Goal: Task Accomplishment & Management: Complete application form

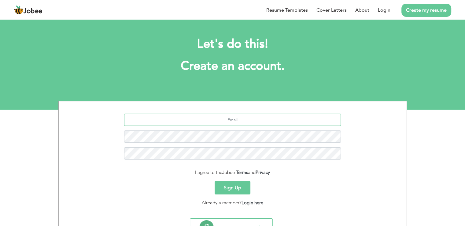
click at [229, 114] on input "text" at bounding box center [232, 120] width 217 height 12
type input "A"
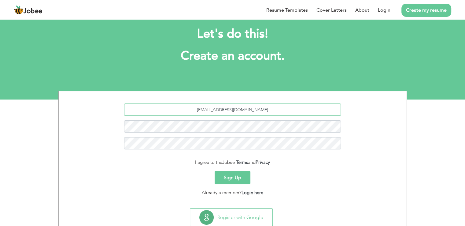
scroll to position [28, 0]
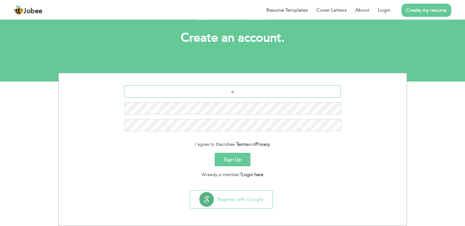
type input "a"
click at [230, 161] on button "Sign Up" at bounding box center [233, 159] width 36 height 13
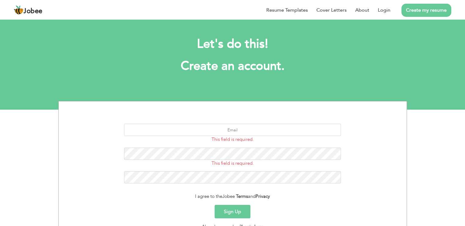
scroll to position [52, 0]
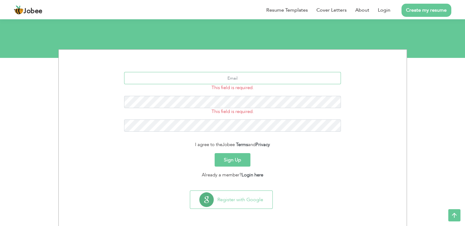
click at [231, 78] on input "text" at bounding box center [232, 78] width 217 height 12
type input "alizeeeshanali5890@gmail.com"
click at [235, 161] on button "Sign Up" at bounding box center [233, 159] width 36 height 13
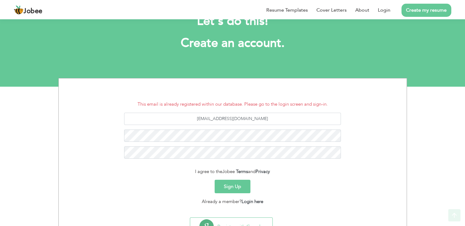
scroll to position [50, 0]
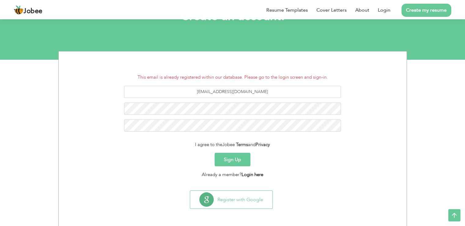
click at [254, 175] on link "Login here" at bounding box center [253, 174] width 22 height 6
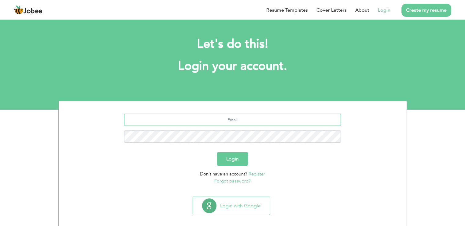
click at [211, 117] on input "text" at bounding box center [232, 120] width 217 height 12
type input "alizeeeshanali5890@gmail.com"
click at [230, 165] on button "Login" at bounding box center [232, 158] width 31 height 13
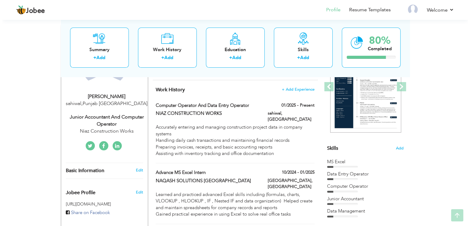
scroll to position [92, 0]
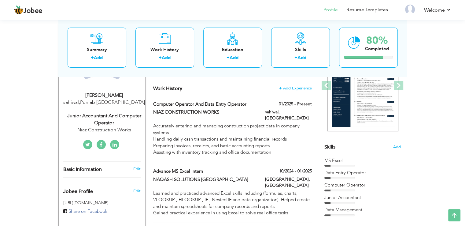
click at [109, 118] on div "Junior Accountant and Computer Operator" at bounding box center [104, 119] width 82 height 14
type input "[PERSON_NAME]"
type input "Raza"
type input "03167535137"
select select "number:166"
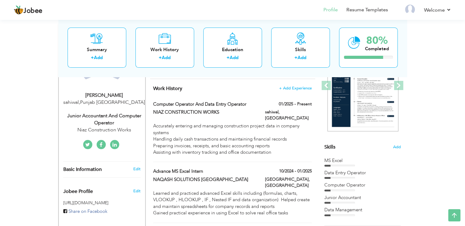
type input "[GEOGRAPHIC_DATA]"
type input "sahiwal"
select select "number:3"
type input "Niaz Construction Works"
type input "Junior Accountant and Computer Operator"
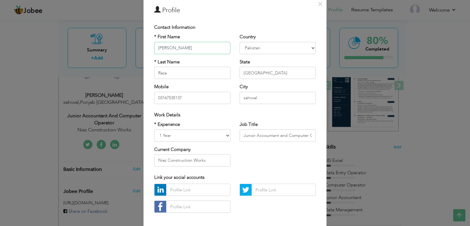
scroll to position [53, 0]
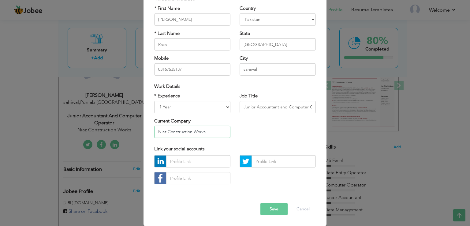
drag, startPoint x: 211, startPoint y: 132, endPoint x: 138, endPoint y: 141, distance: 73.1
click at [138, 141] on div "× Profile Contact Information * First Name [PERSON_NAME] * Last Name [PERSON_NA…" at bounding box center [235, 113] width 470 height 226
click at [225, 107] on select "Entry Level Less than 1 Year 1 Year 2 Years 3 Years 4 Years 5 Years 6 Years 7 Y…" at bounding box center [192, 107] width 76 height 12
click at [154, 101] on select "Entry Level Less than 1 Year 1 Year 2 Years 3 Years 4 Years 5 Years 6 Years 7 Y…" at bounding box center [192, 107] width 76 height 12
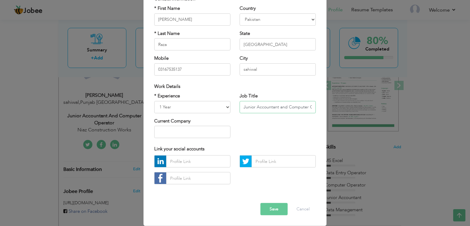
drag, startPoint x: 309, startPoint y: 105, endPoint x: 229, endPoint y: 108, distance: 79.9
click at [229, 108] on div "* Experience Entry Level Less than 1 Year 1 Year 2 Years 3 Years 4 Years 5 Year…" at bounding box center [235, 118] width 171 height 50
click at [251, 107] on input "Junior Accountant and Computer Operator" at bounding box center [278, 107] width 76 height 12
click at [253, 107] on input "Junior Accountant and Computer Operator" at bounding box center [278, 107] width 76 height 12
drag, startPoint x: 251, startPoint y: 106, endPoint x: 231, endPoint y: 107, distance: 20.2
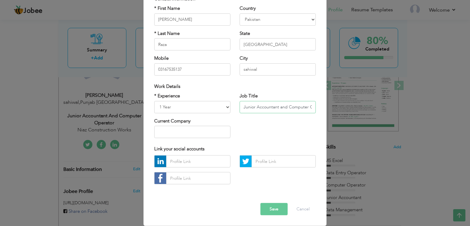
click at [231, 107] on div "* Experience Entry Level Less than 1 Year 1 Year 2 Years 3 Years 4 Years 5 Year…" at bounding box center [235, 118] width 171 height 50
drag, startPoint x: 252, startPoint y: 106, endPoint x: 232, endPoint y: 106, distance: 20.5
click at [232, 106] on div "* Experience Entry Level Less than 1 Year 1 Year 2 Years 3 Years 4 Years 5 Year…" at bounding box center [235, 118] width 171 height 50
drag, startPoint x: 266, startPoint y: 106, endPoint x: 318, endPoint y: 108, distance: 52.0
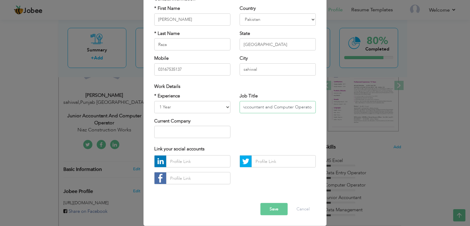
click at [318, 108] on div "Job Title Accountant and Computer Operator" at bounding box center [277, 105] width 85 height 25
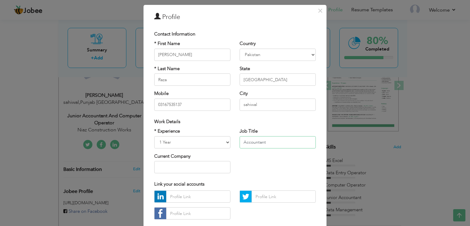
scroll to position [0, 0]
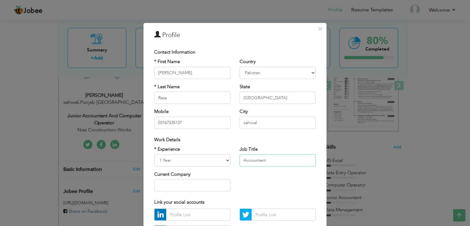
type input "Accountant"
click at [157, 122] on input "03167535137" at bounding box center [192, 122] width 76 height 12
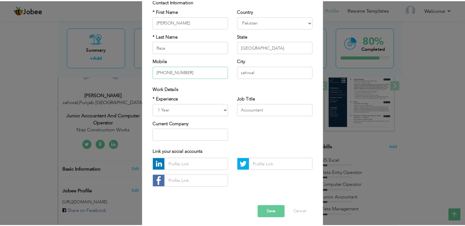
scroll to position [53, 0]
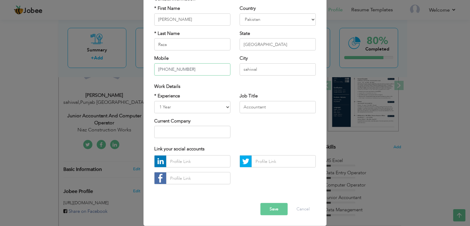
type input "[PHONE_NUMBER]"
click at [277, 206] on button "Save" at bounding box center [273, 209] width 27 height 12
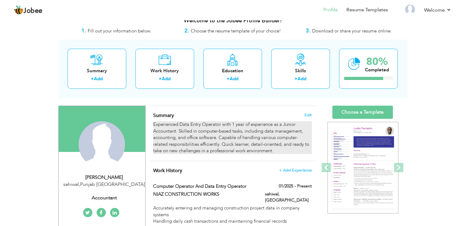
scroll to position [0, 0]
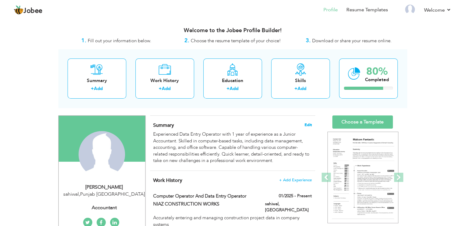
click at [305, 125] on span "Edit" at bounding box center [308, 125] width 7 height 4
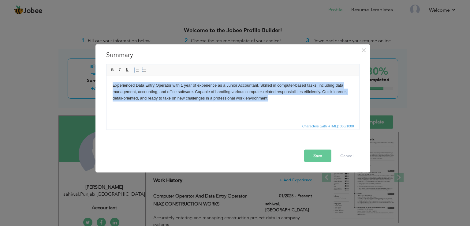
drag, startPoint x: 111, startPoint y: 84, endPoint x: 309, endPoint y: 100, distance: 198.3
click at [309, 100] on html "Experienced Data Entry Operator with 1 year of experience as a Junior Accountan…" at bounding box center [232, 91] width 253 height 31
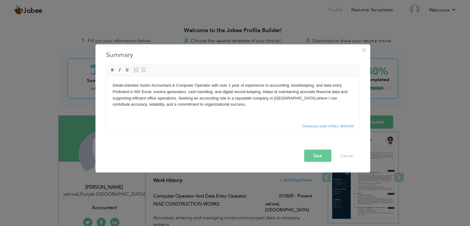
click at [150, 85] on body "Detail-oriented Junior Accountant & Computer Operator with over 1 year of exper…" at bounding box center [232, 94] width 240 height 25
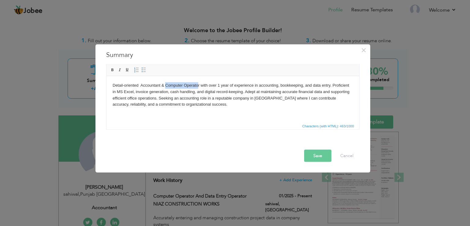
drag, startPoint x: 198, startPoint y: 86, endPoint x: 165, endPoint y: 86, distance: 33.3
click at [165, 86] on body "Detail-oriented Accountant & Computer Operator with over 1 year of experience i…" at bounding box center [232, 94] width 240 height 25
click at [167, 85] on body "Detail-oriented Accountant & r with over 1 year of experience in accounting, bo…" at bounding box center [232, 94] width 240 height 25
click at [251, 97] on body "Detail-oriented Accountant & with over 1 year of experience in accounting, book…" at bounding box center [232, 94] width 240 height 25
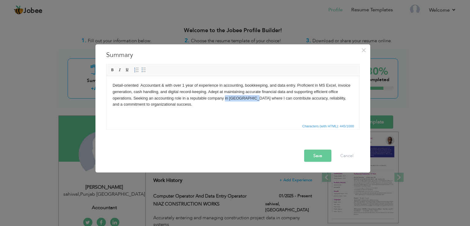
drag, startPoint x: 251, startPoint y: 98, endPoint x: 225, endPoint y: 98, distance: 25.7
click at [225, 98] on body "Detail-oriented Accountant & with over 1 year of experience in accounting, book…" at bounding box center [232, 94] width 240 height 25
click at [319, 155] on button "Save" at bounding box center [317, 156] width 27 height 12
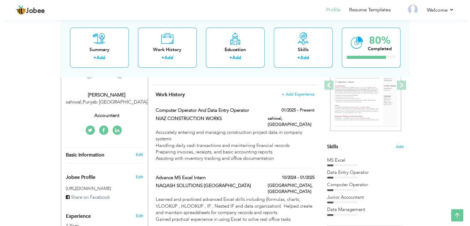
scroll to position [19, 0]
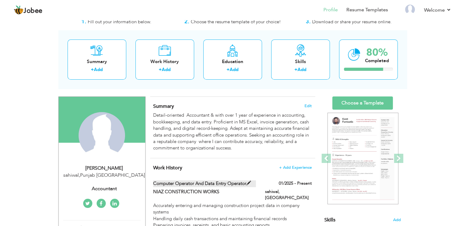
click at [235, 185] on label "Computer Operator and Data Entry Operator" at bounding box center [204, 183] width 103 height 6
type input "Computer Operator and Data Entry Operator"
type input "NIAZ CONSTRUCTION WORKS"
type input "01/2025"
type input "[GEOGRAPHIC_DATA]"
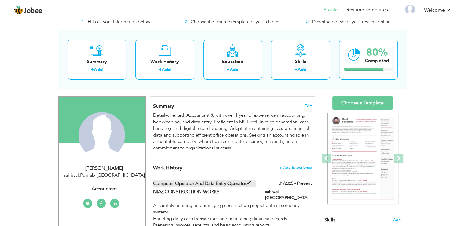
type input "sahiwal"
checkbox input "true"
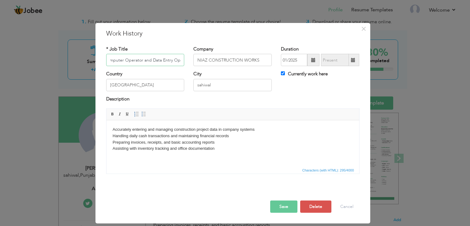
scroll to position [0, 0]
drag, startPoint x: 178, startPoint y: 59, endPoint x: 98, endPoint y: 59, distance: 80.8
click at [98, 59] on div "× Work History * Job Title Computer Operator and Data Entry Operator Company NI…" at bounding box center [232, 123] width 275 height 200
type input "Operator"
drag, startPoint x: 127, startPoint y: 58, endPoint x: 105, endPoint y: 61, distance: 22.7
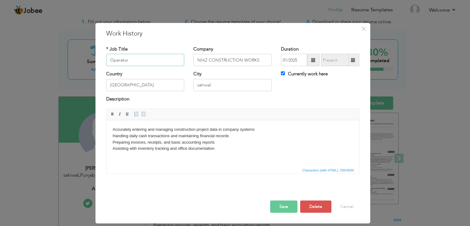
click at [105, 61] on div "* Job Title Operator" at bounding box center [145, 58] width 87 height 25
type input "Accountant and Data entry operator"
drag, startPoint x: 179, startPoint y: 60, endPoint x: 105, endPoint y: 66, distance: 73.7
click at [106, 66] on div "* Job Title Accountant and Data entry operator" at bounding box center [145, 58] width 87 height 25
drag, startPoint x: 179, startPoint y: 60, endPoint x: 102, endPoint y: 65, distance: 77.6
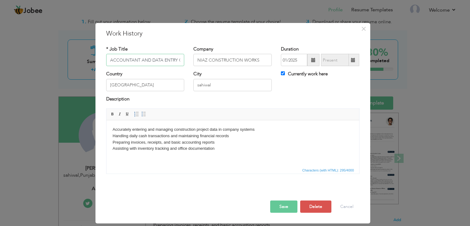
click at [102, 65] on div "* Job Title ACCOUNTANT AND DATA ENTRY OPERATOR" at bounding box center [145, 58] width 87 height 25
type input "OPERATOR"
drag, startPoint x: 135, startPoint y: 60, endPoint x: 106, endPoint y: 61, distance: 28.5
click at [107, 62] on input "OPERATOR" at bounding box center [145, 60] width 78 height 12
type input "Accountant and Data Entry Operator"
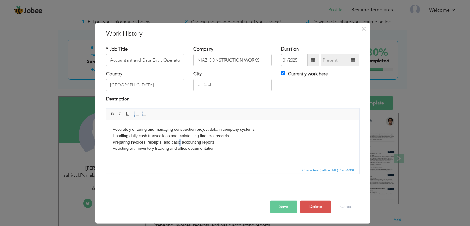
click at [180, 142] on body "Accurately entering and managing construction project data in company systems H…" at bounding box center [232, 138] width 240 height 25
drag, startPoint x: 181, startPoint y: 142, endPoint x: 171, endPoint y: 142, distance: 9.5
click at [171, 142] on body "Accurately entering and managing construction project data in company systems H…" at bounding box center [232, 138] width 240 height 25
click at [284, 206] on button "Save" at bounding box center [283, 206] width 27 height 12
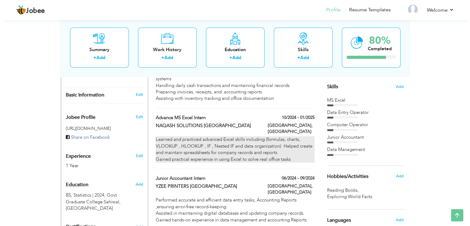
scroll to position [153, 0]
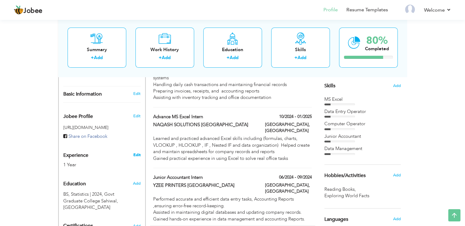
click at [136, 154] on link "Edit" at bounding box center [136, 155] width 7 height 6
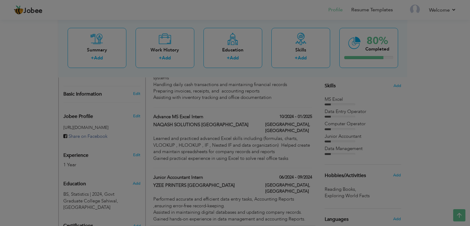
scroll to position [0, 0]
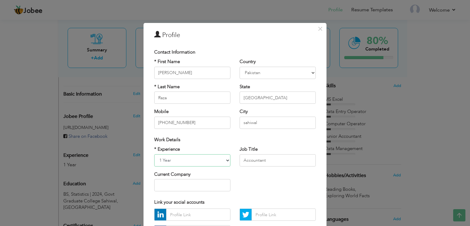
click at [222, 160] on select "Entry Level Less than 1 Year 1 Year 2 Years 3 Years 4 Years 5 Years 6 Years 7 Y…" at bounding box center [192, 160] width 76 height 12
select select "number:4"
click at [154, 154] on select "Entry Level Less than 1 Year 1 Year 2 Years 3 Years 4 Years 5 Years 6 Years 7 Y…" at bounding box center [192, 160] width 76 height 12
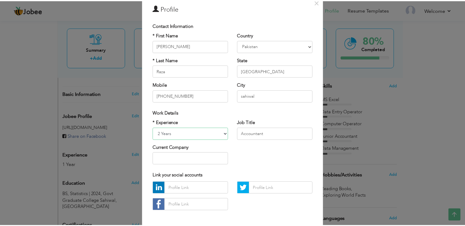
scroll to position [53, 0]
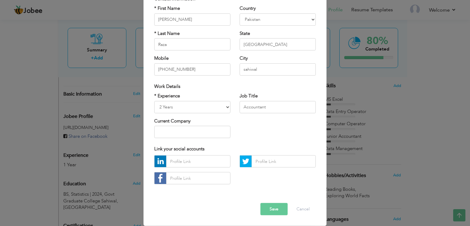
click at [272, 211] on button "Save" at bounding box center [273, 209] width 27 height 12
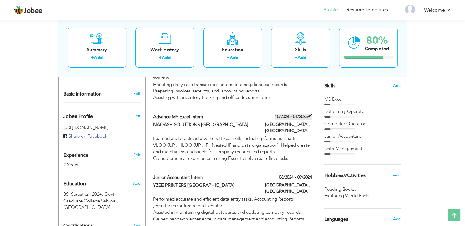
click at [283, 114] on label "10/2024 - 01/2025" at bounding box center [293, 117] width 37 height 6
type input "Advance MS Excel Intern"
type input "NAQASH SOLUTIONS [GEOGRAPHIC_DATA]"
type input "10/2024"
type input "01/2025"
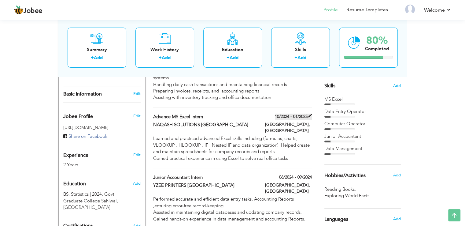
type input "[GEOGRAPHIC_DATA]"
checkbox input "false"
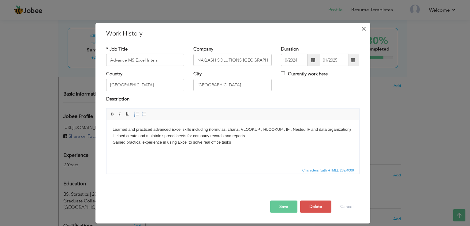
click at [362, 27] on span "×" at bounding box center [363, 28] width 5 height 11
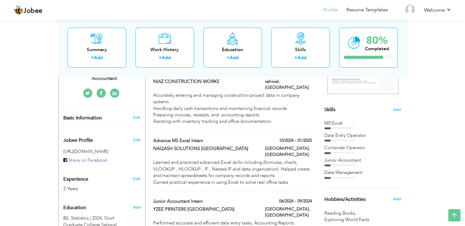
scroll to position [92, 0]
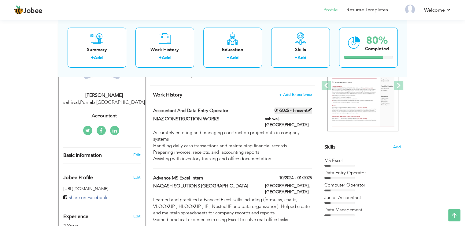
click at [282, 110] on label "01/2025 - Present" at bounding box center [293, 110] width 37 height 6
type input "Accountant and Data Entry Operator"
type input "NIAZ CONSTRUCTION WORKS"
type input "01/2025"
type input "sahiwal"
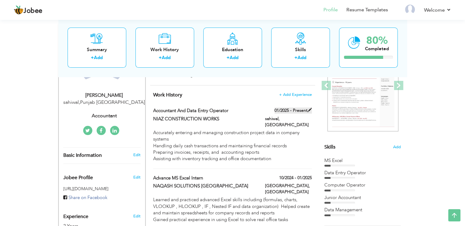
checkbox input "true"
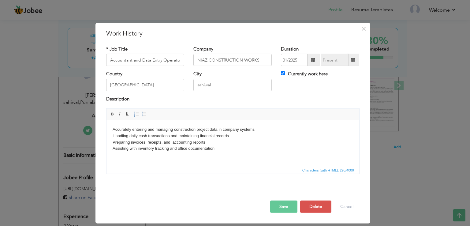
click at [312, 60] on span at bounding box center [313, 60] width 4 height 4
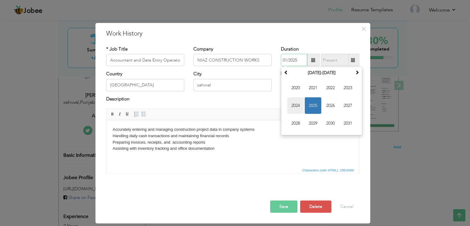
click at [296, 106] on span "2024" at bounding box center [295, 105] width 17 height 17
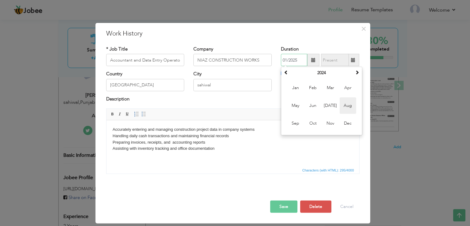
click at [349, 107] on span "Aug" at bounding box center [348, 105] width 17 height 17
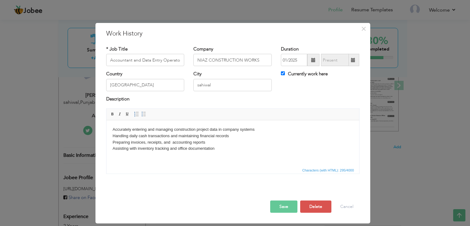
type input "08/2024"
click at [291, 206] on button "Save" at bounding box center [283, 206] width 27 height 12
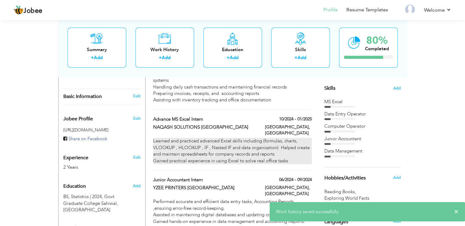
scroll to position [153, 0]
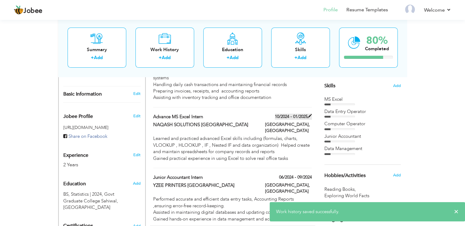
click at [284, 114] on label "10/2024 - 01/2025" at bounding box center [293, 117] width 37 height 6
type input "Advance MS Excel Intern"
type input "NAQASH SOLUTIONS [GEOGRAPHIC_DATA]"
type input "10/2024"
type input "01/2025"
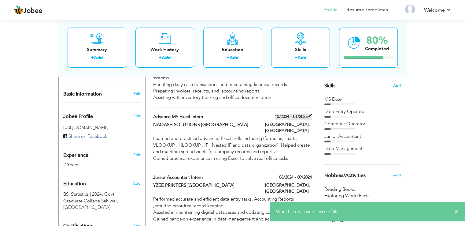
type input "[GEOGRAPHIC_DATA]"
checkbox input "false"
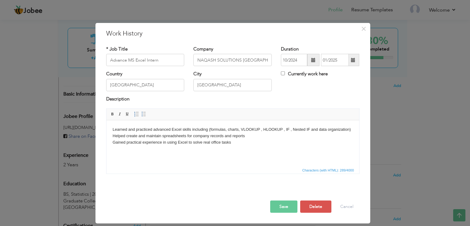
click at [313, 60] on span at bounding box center [313, 60] width 4 height 4
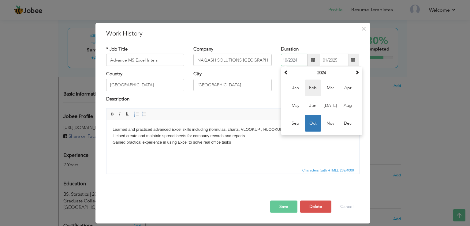
click at [315, 88] on span "Feb" at bounding box center [313, 88] width 17 height 17
type input "02/2024"
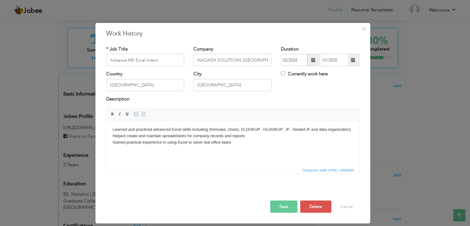
click at [353, 60] on span at bounding box center [353, 60] width 4 height 4
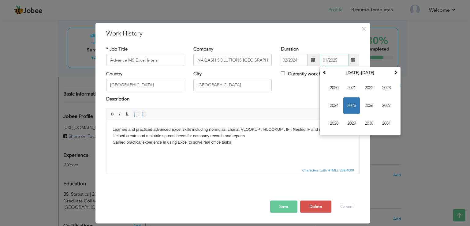
click at [334, 102] on span "2024" at bounding box center [334, 105] width 17 height 17
click at [370, 106] on span "[DATE]" at bounding box center [369, 105] width 17 height 17
type input "07/2024"
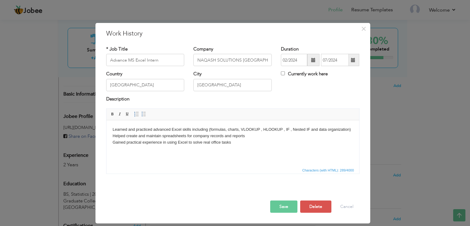
click at [288, 206] on button "Save" at bounding box center [283, 206] width 27 height 12
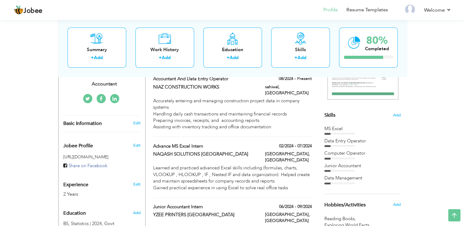
scroll to position [122, 0]
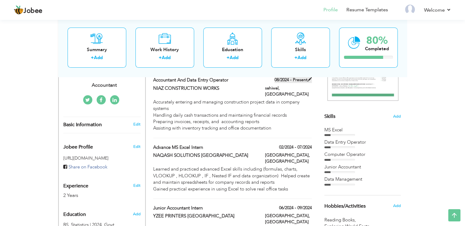
click at [299, 80] on label "08/2024 - Present" at bounding box center [293, 80] width 37 height 6
type input "Accountant and Data Entry Operator"
type input "NIAZ CONSTRUCTION WORKS"
type input "08/2024"
type input "sahiwal"
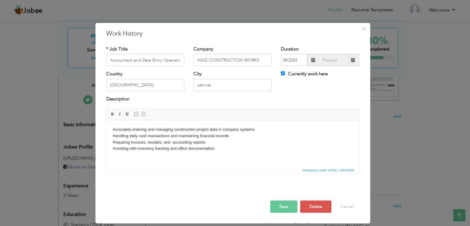
drag, startPoint x: 354, startPoint y: 59, endPoint x: 354, endPoint y: 65, distance: 6.1
click at [354, 59] on span at bounding box center [353, 60] width 4 height 4
click at [283, 74] on input "Currently work here" at bounding box center [283, 73] width 4 height 4
checkbox input "false"
click at [356, 59] on span at bounding box center [353, 60] width 12 height 12
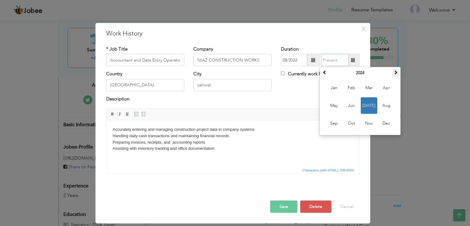
click at [395, 73] on span at bounding box center [395, 72] width 4 height 4
click at [389, 106] on span "Aug" at bounding box center [386, 105] width 17 height 17
type input "08/2025"
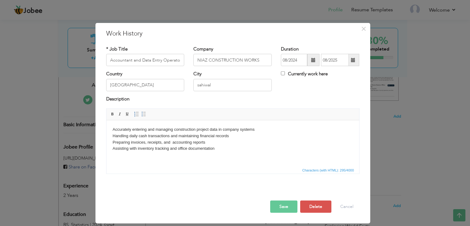
click at [287, 209] on button "Save" at bounding box center [283, 206] width 27 height 12
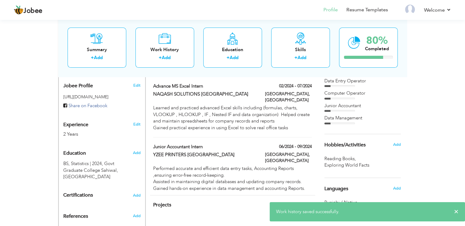
scroll to position [153, 0]
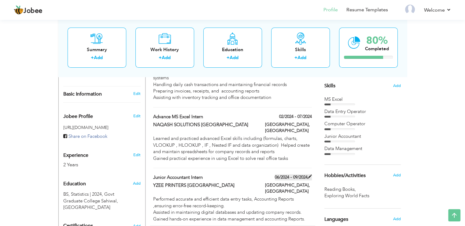
click at [297, 174] on label "06/2024 - 09/2024" at bounding box center [293, 177] width 37 height 6
type input "Junior Accountant Intern"
type input "YZEE PRINTERS [GEOGRAPHIC_DATA]"
type input "06/2024"
type input "09/2024"
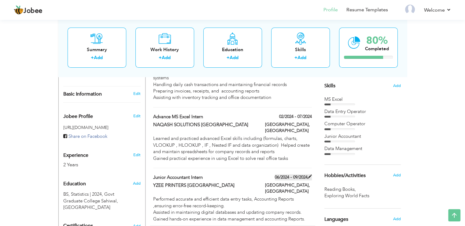
type input "[GEOGRAPHIC_DATA]"
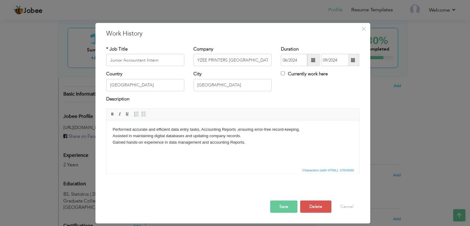
click at [312, 61] on span at bounding box center [313, 60] width 4 height 4
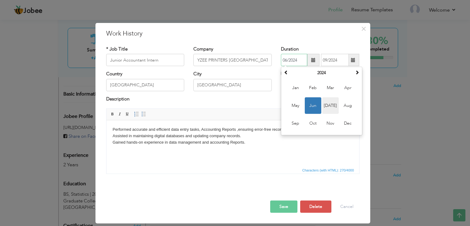
click at [331, 103] on span "[DATE]" at bounding box center [330, 105] width 17 height 17
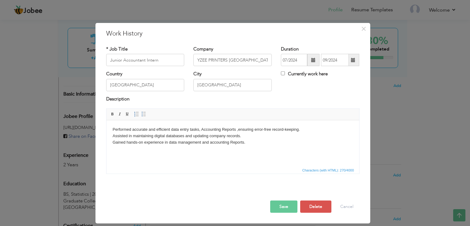
click at [312, 61] on span at bounding box center [313, 60] width 4 height 4
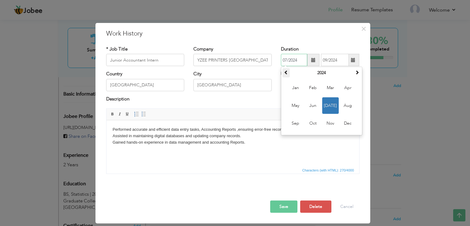
click at [283, 71] on th at bounding box center [285, 72] width 7 height 9
click at [330, 104] on span "[DATE]" at bounding box center [330, 105] width 17 height 17
type input "07/2023"
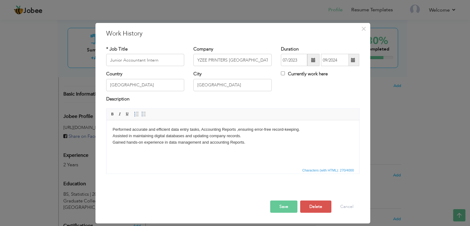
click at [353, 60] on span at bounding box center [353, 60] width 4 height 4
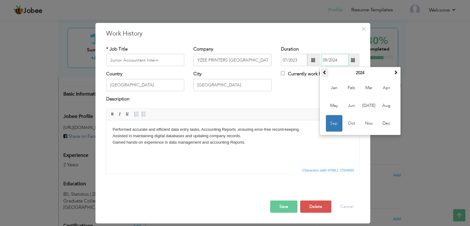
click at [326, 71] on span at bounding box center [324, 72] width 4 height 4
click at [382, 124] on span "Dec" at bounding box center [386, 123] width 17 height 17
type input "12/2023"
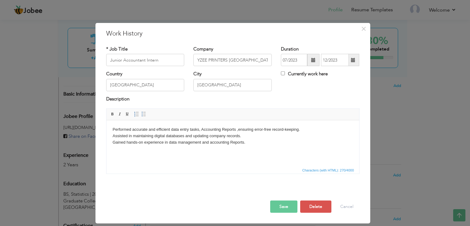
click at [275, 207] on button "Save" at bounding box center [283, 206] width 27 height 12
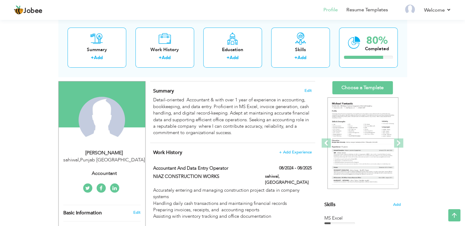
scroll to position [0, 0]
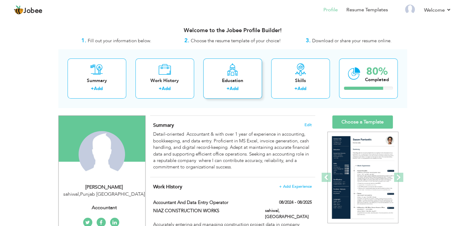
click at [231, 84] on div "Education" at bounding box center [232, 80] width 49 height 6
radio input "true"
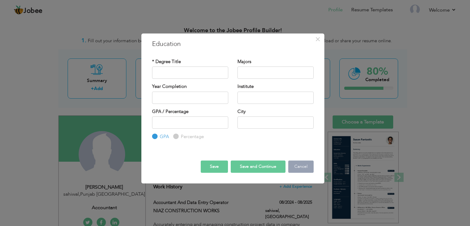
click at [295, 167] on button "Cancel" at bounding box center [300, 166] width 25 height 12
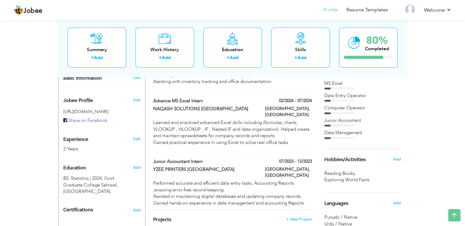
scroll to position [184, 0]
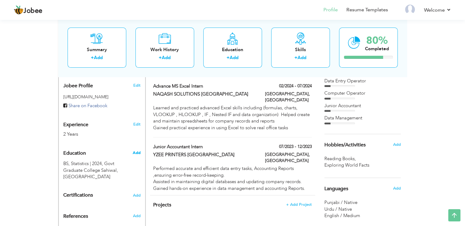
click at [136, 152] on span "Add" at bounding box center [136, 153] width 8 height 6
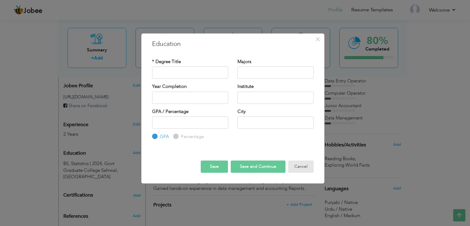
drag, startPoint x: 299, startPoint y: 165, endPoint x: 231, endPoint y: 167, distance: 67.4
click at [299, 165] on button "Cancel" at bounding box center [300, 166] width 25 height 12
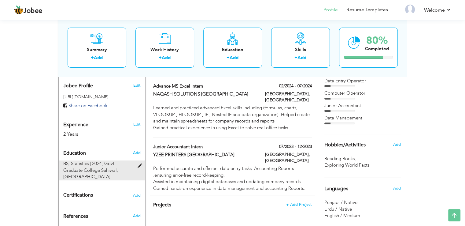
click at [85, 163] on span "BS, Statistics | 2024," at bounding box center [83, 163] width 40 height 6
type input "BS"
type input "Statistics"
type input "2024"
type input "Govt Graduate College Sahiwal"
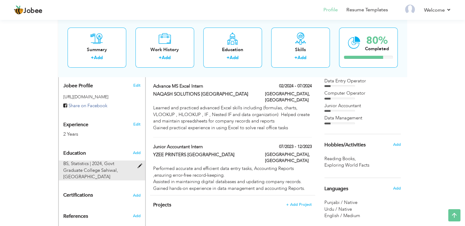
type input "3.5"
type input "sahiwal"
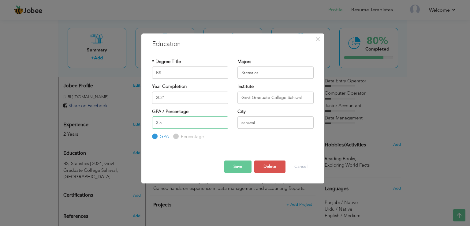
click at [165, 123] on input "3.5" at bounding box center [190, 122] width 76 height 12
type input "3.57"
click at [245, 166] on button "Save" at bounding box center [237, 166] width 27 height 12
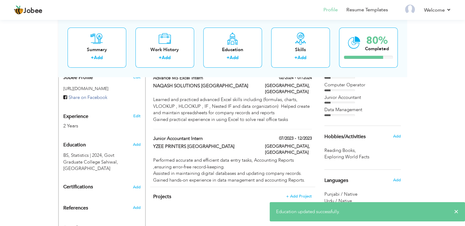
scroll to position [203, 0]
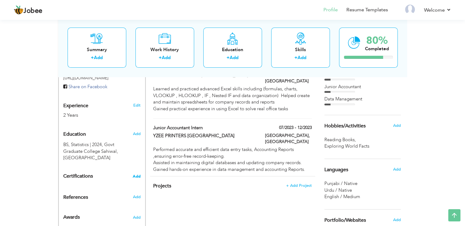
click at [138, 174] on span "Add" at bounding box center [137, 176] width 8 height 4
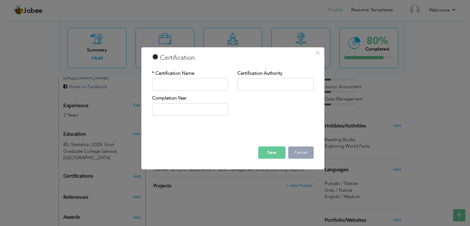
click at [306, 154] on button "Cancel" at bounding box center [300, 153] width 25 height 12
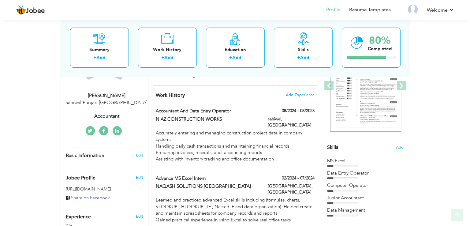
scroll to position [92, 0]
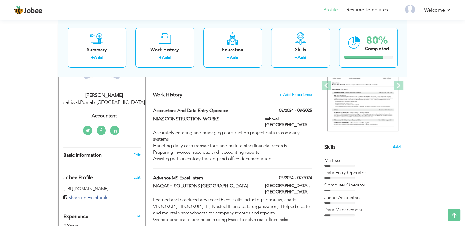
click at [396, 144] on span "Add" at bounding box center [397, 147] width 8 height 6
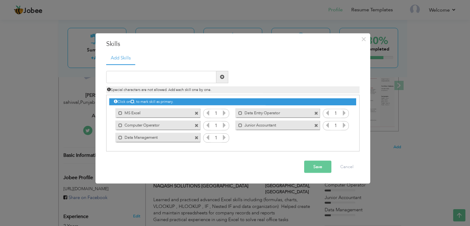
click at [316, 125] on span at bounding box center [316, 126] width 4 height 4
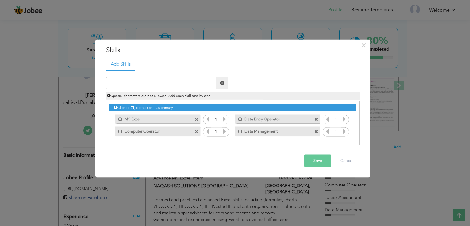
click at [196, 119] on span at bounding box center [197, 119] width 4 height 4
click at [164, 80] on input "text" at bounding box center [161, 83] width 110 height 12
type input "A"
click at [196, 119] on span at bounding box center [197, 119] width 4 height 4
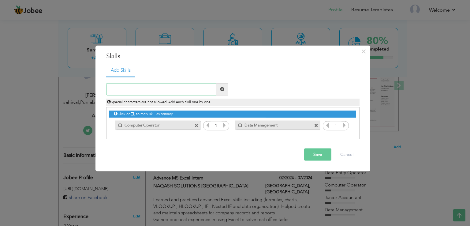
click at [119, 87] on input "text" at bounding box center [161, 89] width 110 height 12
type input "Data Entry"
click at [220, 89] on span at bounding box center [222, 89] width 4 height 4
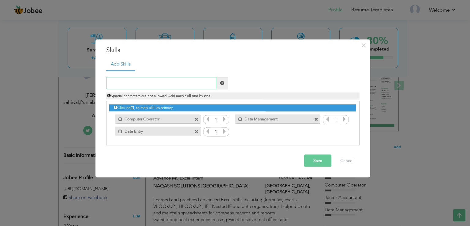
click at [139, 84] on input "text" at bounding box center [161, 83] width 110 height 12
type input "MS Excel"
click at [223, 84] on span at bounding box center [222, 83] width 4 height 4
click at [126, 85] on input "text" at bounding box center [161, 83] width 110 height 12
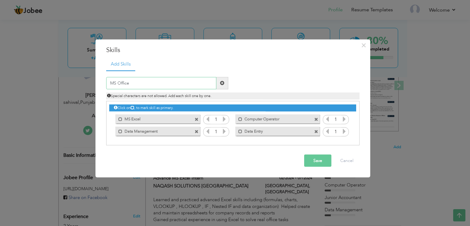
type input "MS Office"
click at [221, 84] on span at bounding box center [222, 83] width 4 height 4
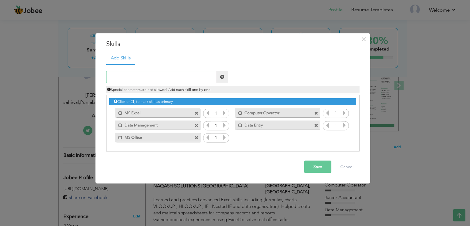
click at [135, 79] on input "text" at bounding box center [161, 77] width 110 height 12
type input "V"
paste input "Detail-oriented Junior Accountant & Computer Opera"
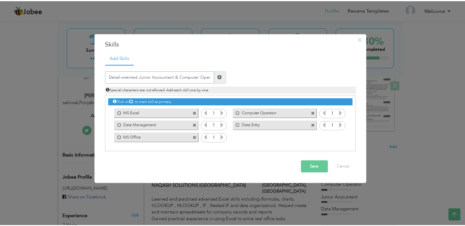
scroll to position [0, 0]
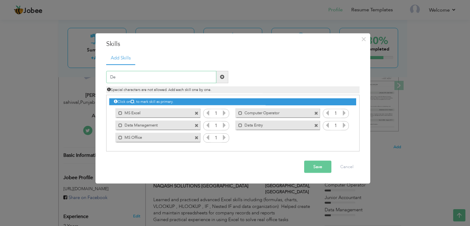
type input "D"
type input "Accounting Reports and Financial Entries"
click at [221, 77] on span at bounding box center [222, 77] width 4 height 4
click at [148, 79] on input "text" at bounding box center [161, 77] width 110 height 12
type input "Inventory and Record Management"
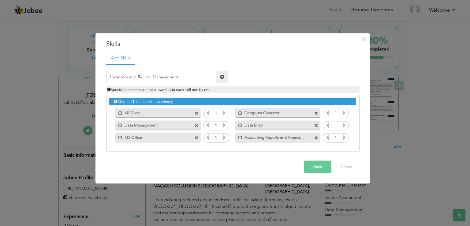
click at [225, 75] on span at bounding box center [222, 77] width 12 height 12
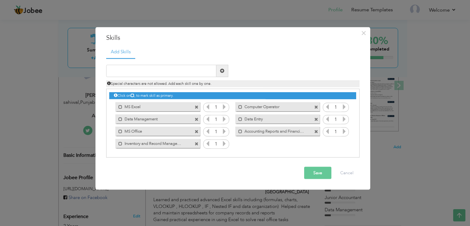
drag, startPoint x: 318, startPoint y: 175, endPoint x: 322, endPoint y: 175, distance: 4.3
click at [318, 175] on button "Save" at bounding box center [317, 172] width 27 height 12
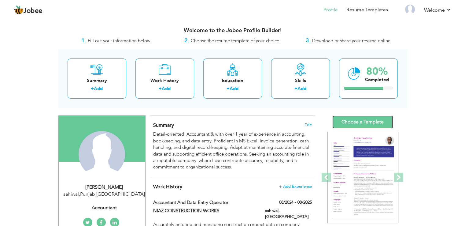
click at [364, 124] on link "Choose a Template" at bounding box center [363, 121] width 61 height 13
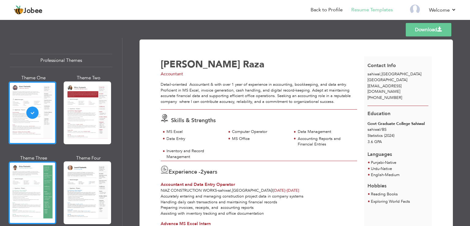
click at [24, 180] on div at bounding box center [33, 192] width 48 height 63
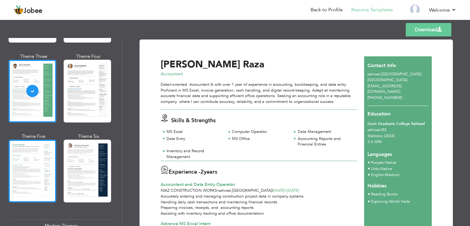
scroll to position [92, 0]
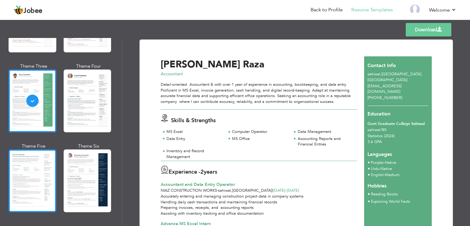
click at [36, 172] on div at bounding box center [33, 180] width 48 height 63
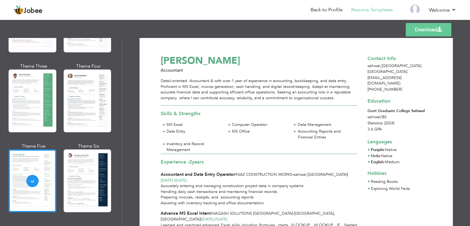
scroll to position [0, 0]
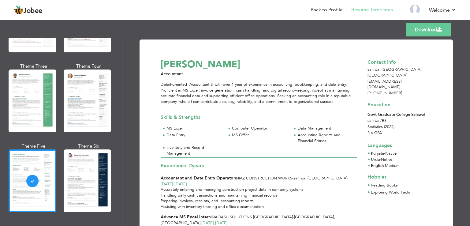
click at [431, 29] on link "Download" at bounding box center [429, 29] width 46 height 13
